Goal: Information Seeking & Learning: Learn about a topic

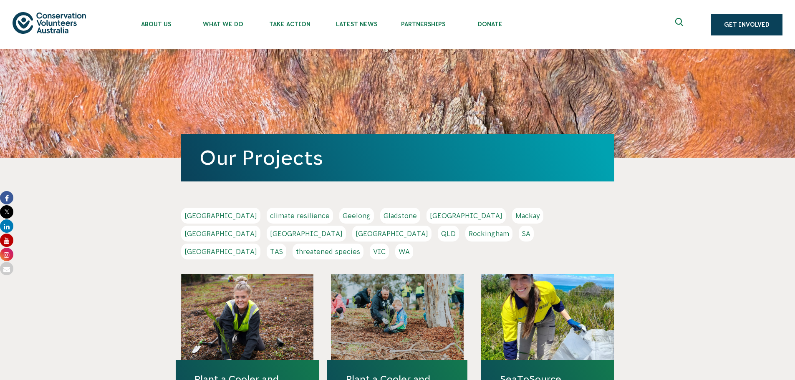
scroll to position [83, 0]
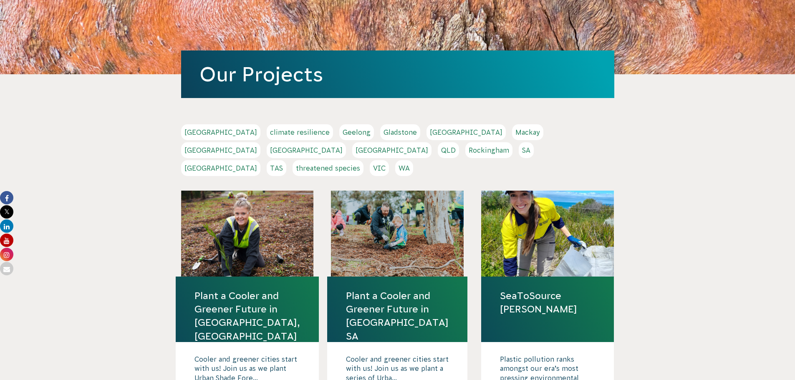
click at [286, 160] on link "TAS" at bounding box center [277, 168] width 20 height 16
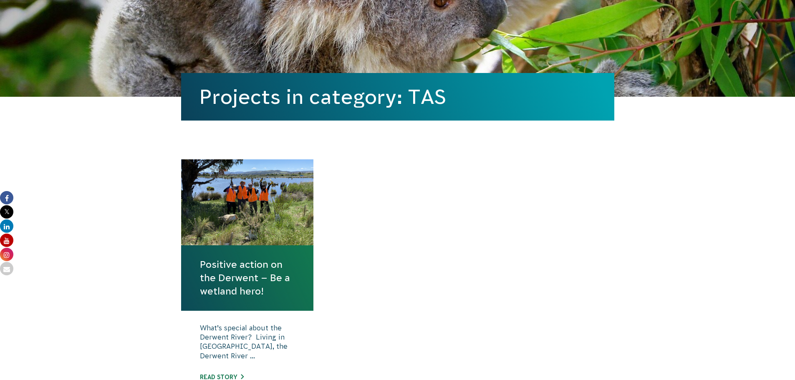
scroll to position [167, 0]
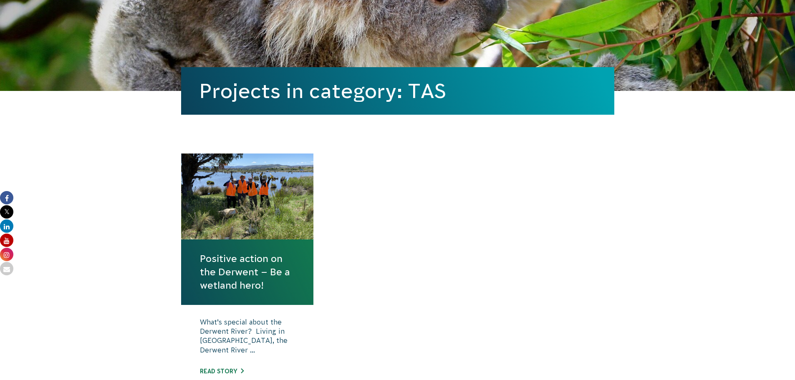
click at [253, 204] on div at bounding box center [247, 196] width 133 height 86
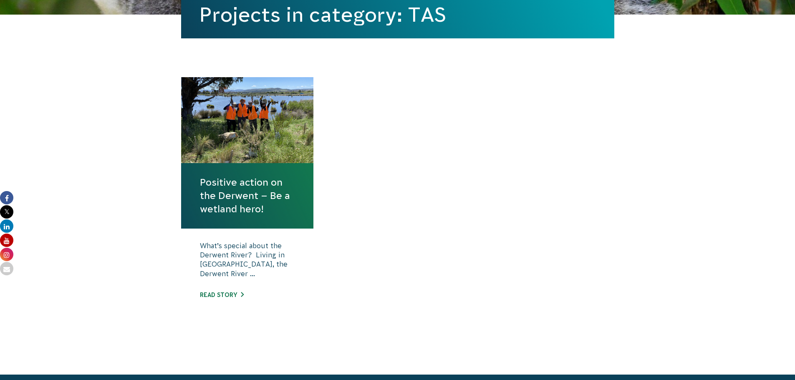
scroll to position [250, 0]
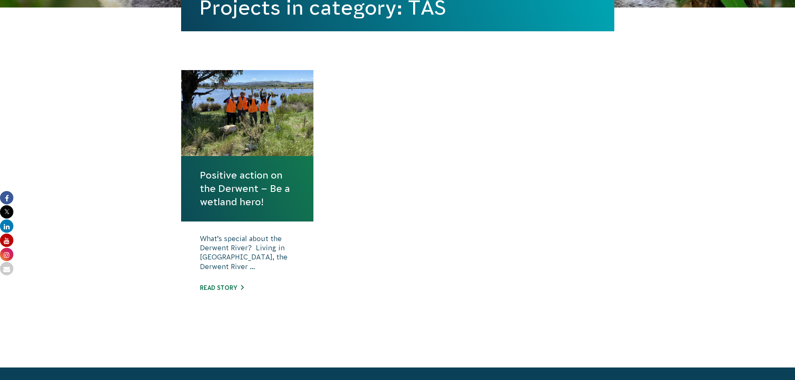
click at [235, 279] on div "What’s special about the Derwent River? Living in Hobart, the Derwent River ...…" at bounding box center [247, 269] width 133 height 96
click at [235, 287] on link "Read story" at bounding box center [222, 287] width 44 height 7
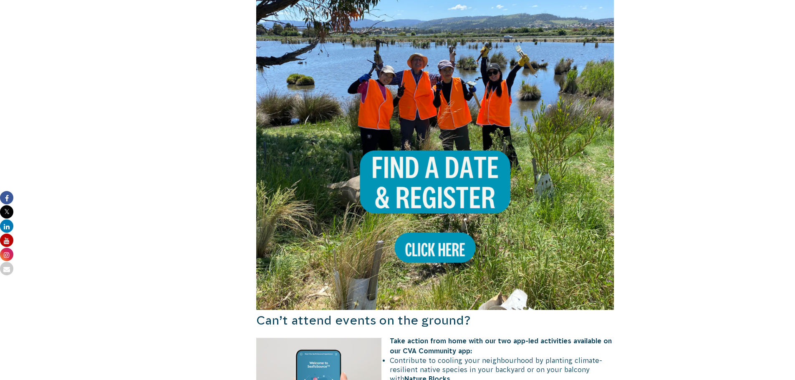
scroll to position [709, 0]
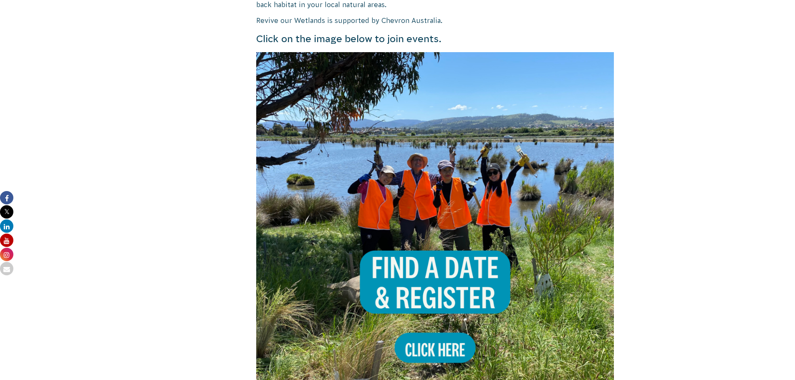
click at [390, 155] on img at bounding box center [435, 231] width 358 height 358
